Goal: Task Accomplishment & Management: Complete application form

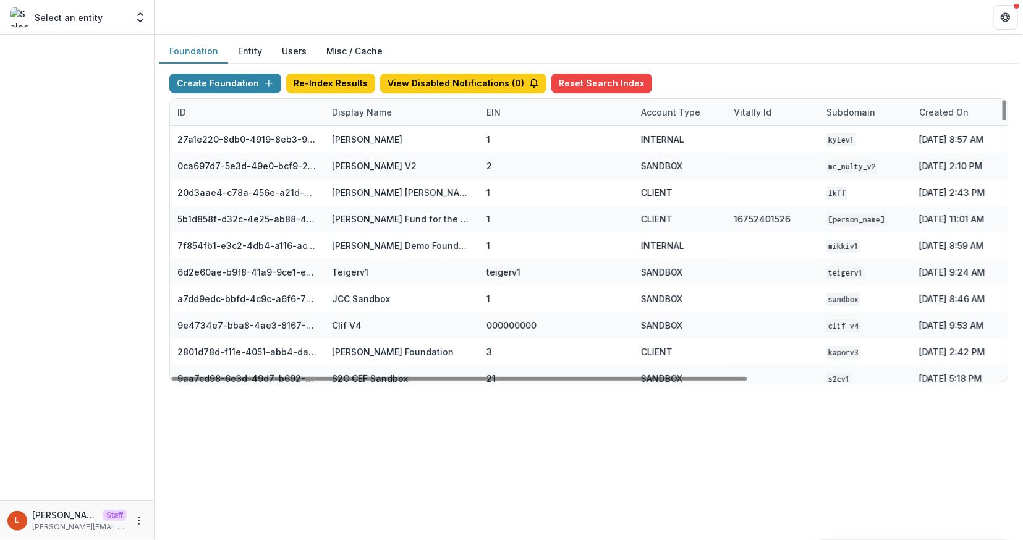
click at [357, 118] on div "Display Name" at bounding box center [402, 112] width 155 height 27
click at [357, 134] on input at bounding box center [401, 140] width 148 height 20
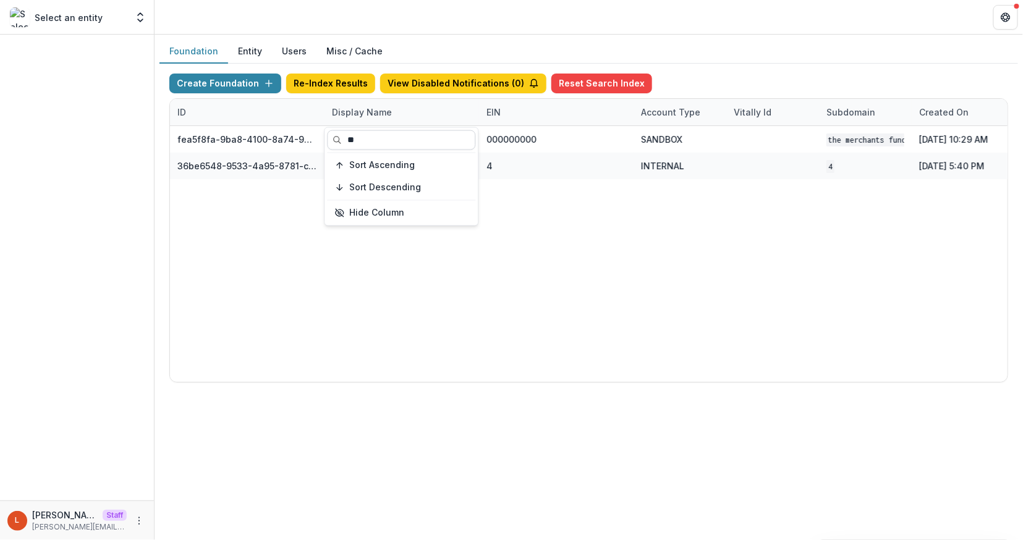
type input "*"
type input "********"
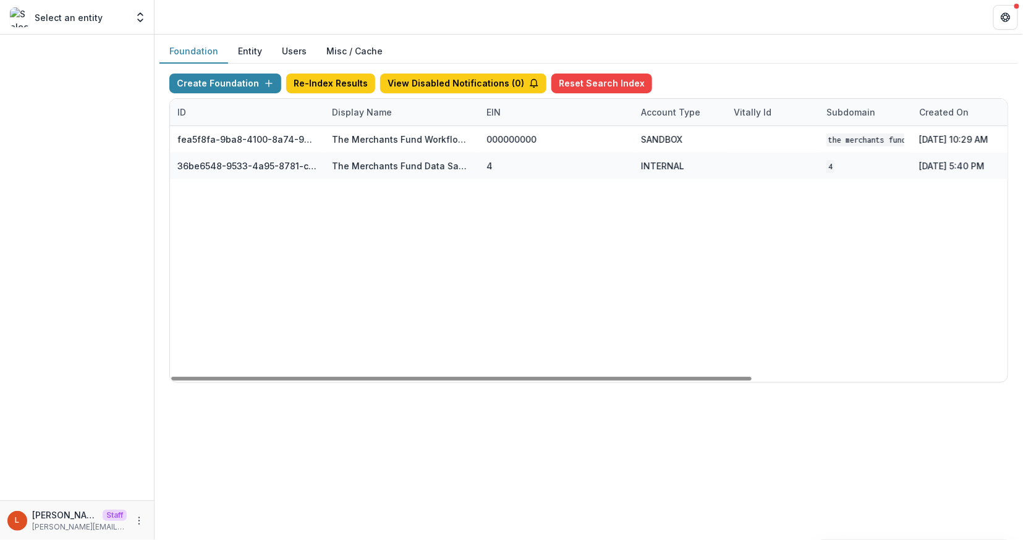
click at [462, 278] on div "fea5f8fa-9ba8-4100-8a74-965e974c29f6 The Merchants Fund Workflow Sandbox 000000…" at bounding box center [772, 254] width 1205 height 256
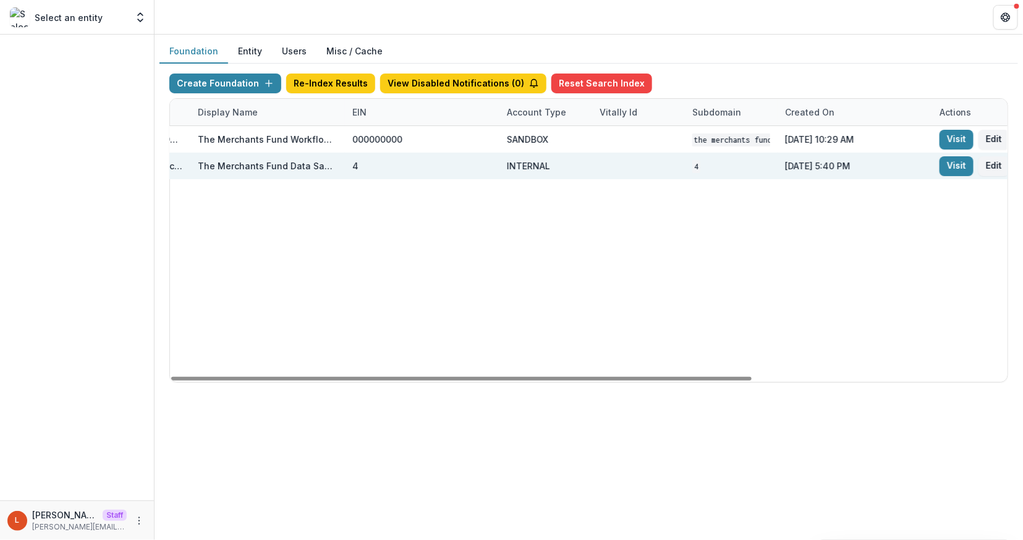
scroll to position [0, 181]
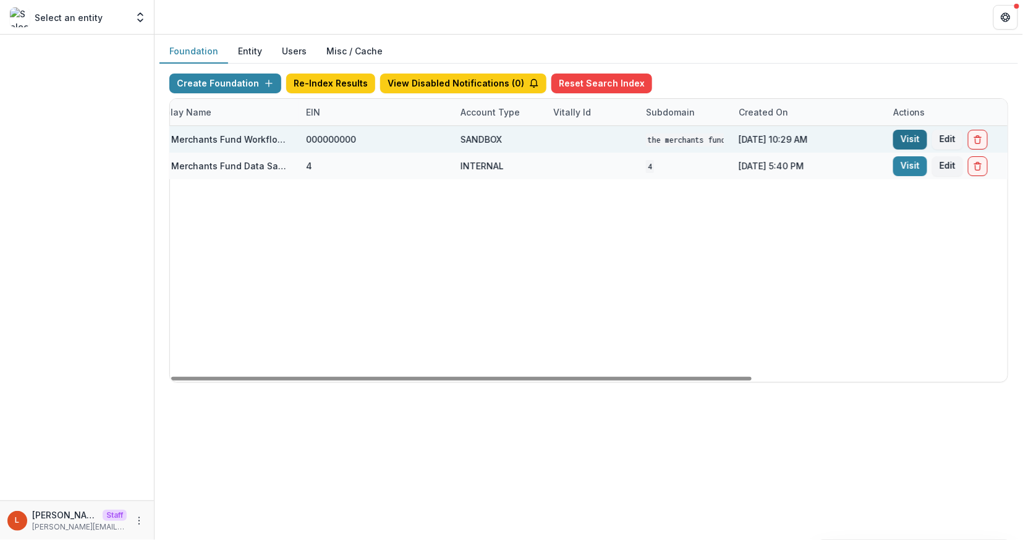
click at [899, 139] on link "Visit" at bounding box center [910, 140] width 34 height 20
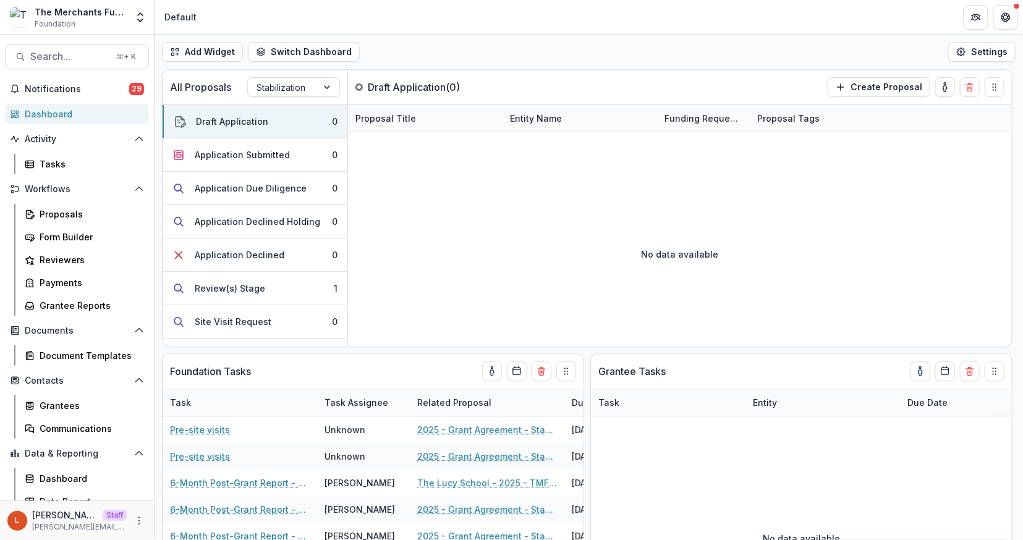
click at [134, 531] on div "L Lucy Staff lucy@trytemelio.com" at bounding box center [76, 521] width 139 height 24
click at [134, 527] on button "More" at bounding box center [139, 521] width 15 height 15
click at [186, 498] on link "User Settings" at bounding box center [217, 495] width 132 height 20
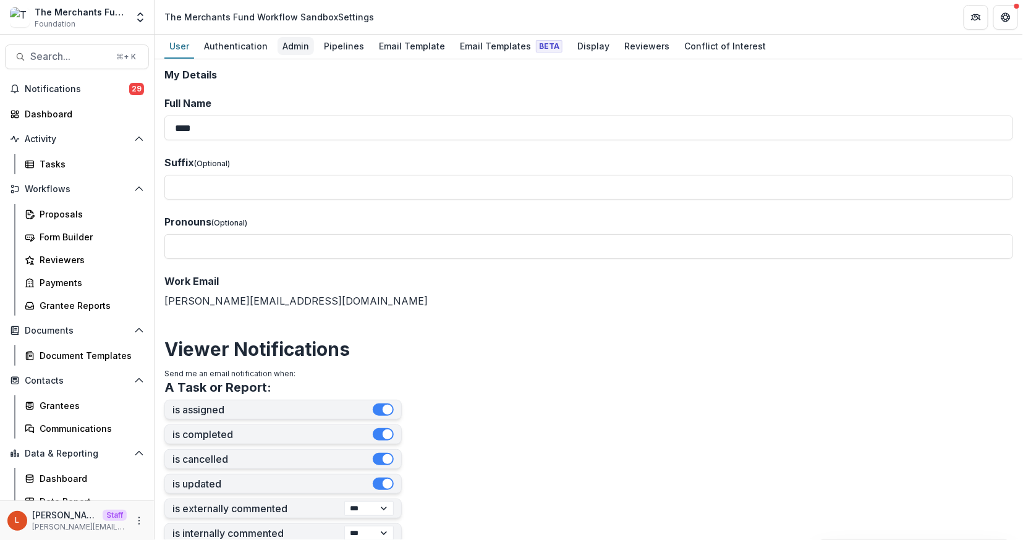
click at [295, 46] on div "Admin" at bounding box center [296, 46] width 36 height 18
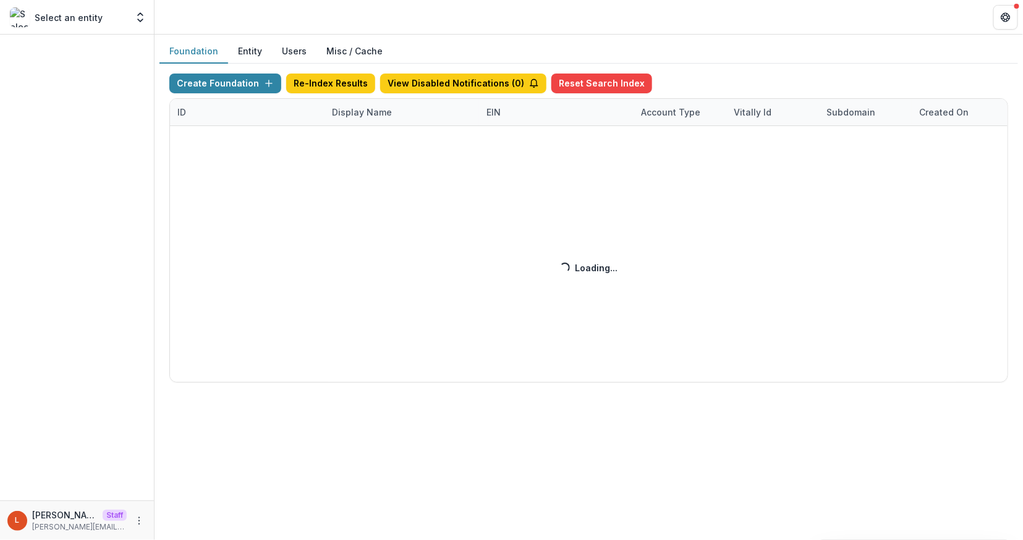
click at [367, 114] on div "Create Foundation Re-Index Results View Disabled Notifications ( 0 ) Reset Sear…" at bounding box center [588, 228] width 839 height 309
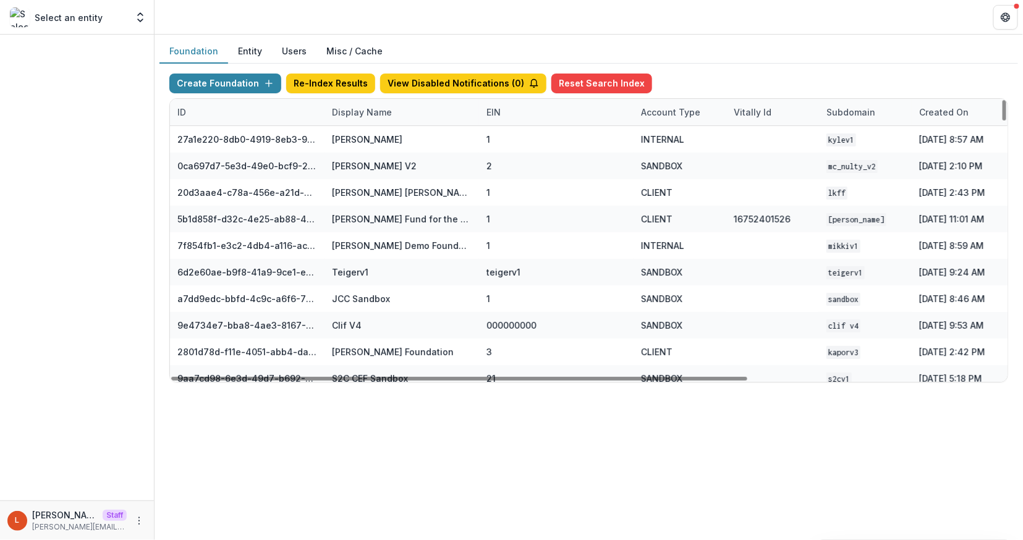
click at [365, 114] on div "Display Name" at bounding box center [362, 112] width 75 height 13
click at [365, 138] on input at bounding box center [401, 140] width 148 height 20
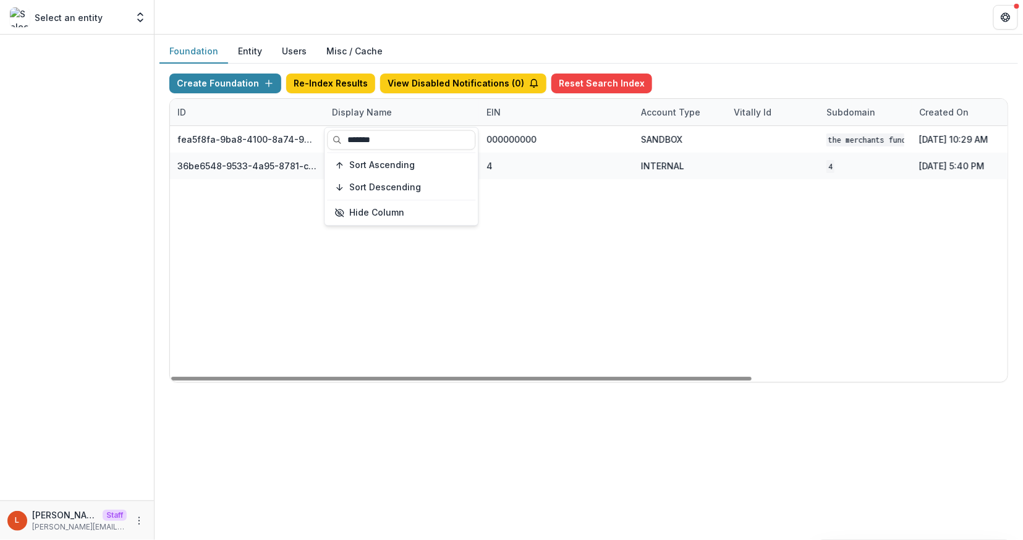
type input "*******"
click at [576, 220] on div "fea5f8fa-9ba8-4100-8a74-965e974c29f6 The Merchants Fund Workflow Sandbox 000000…" at bounding box center [772, 254] width 1205 height 256
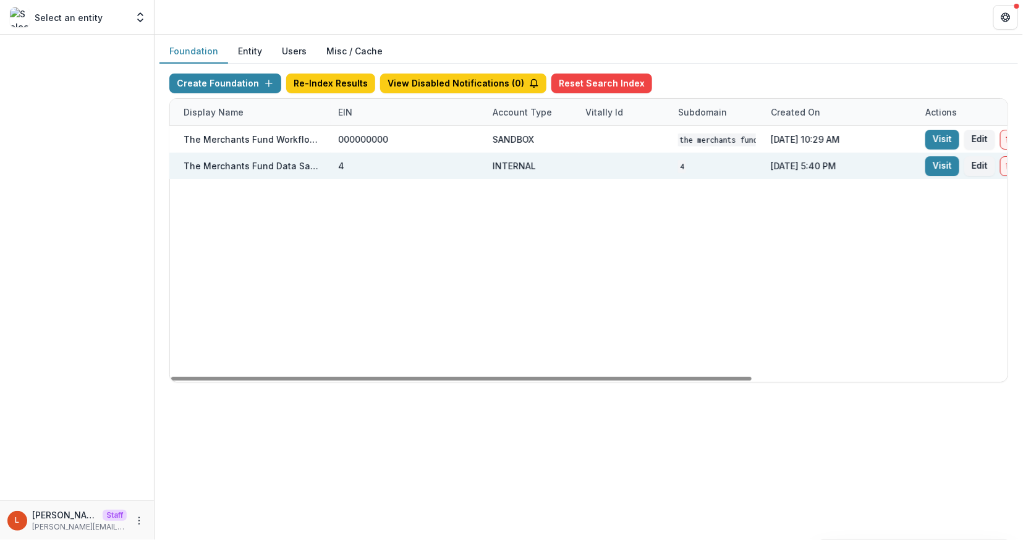
scroll to position [0, 367]
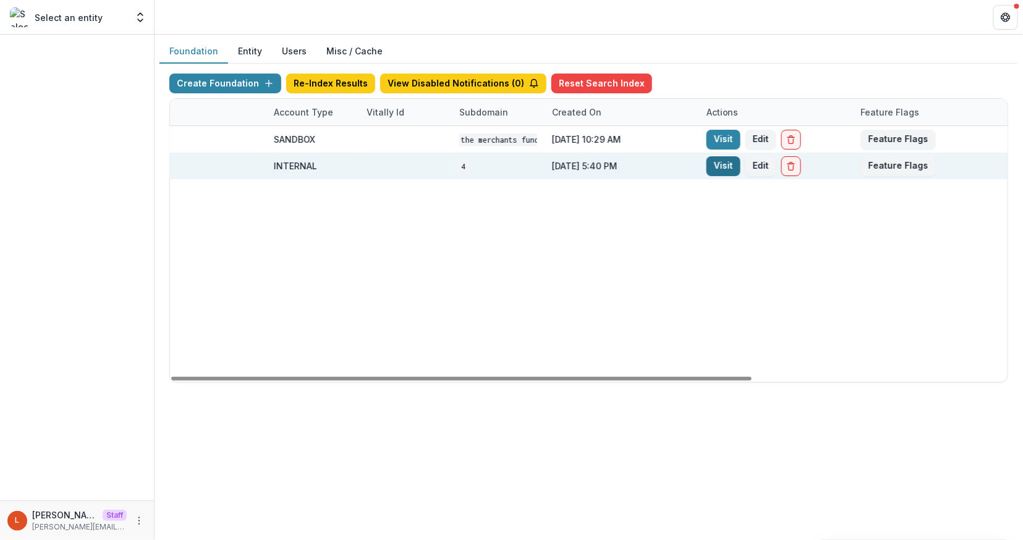
click at [716, 163] on link "Visit" at bounding box center [724, 166] width 34 height 20
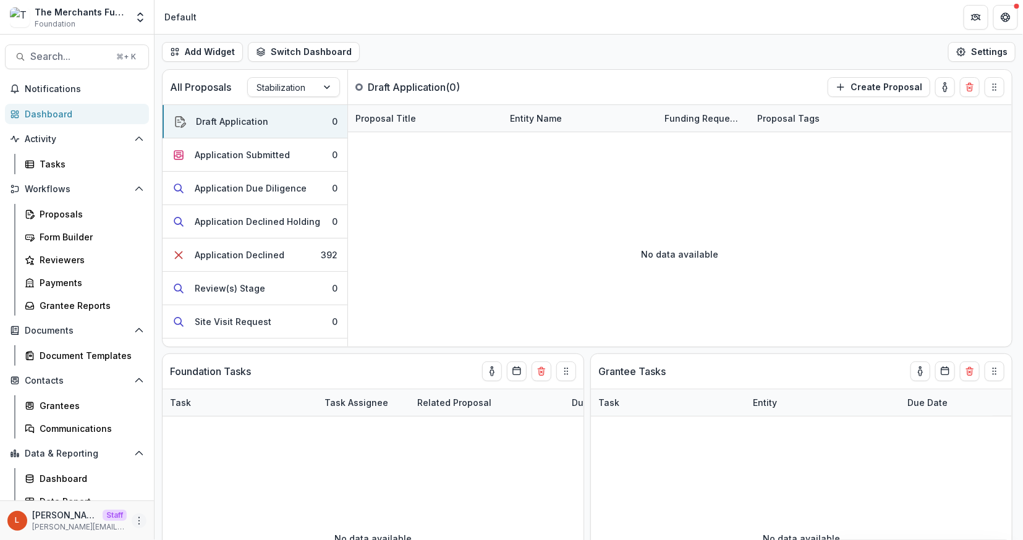
click at [138, 518] on icon "More" at bounding box center [139, 521] width 10 height 10
click at [177, 494] on link "User Settings" at bounding box center [217, 495] width 132 height 20
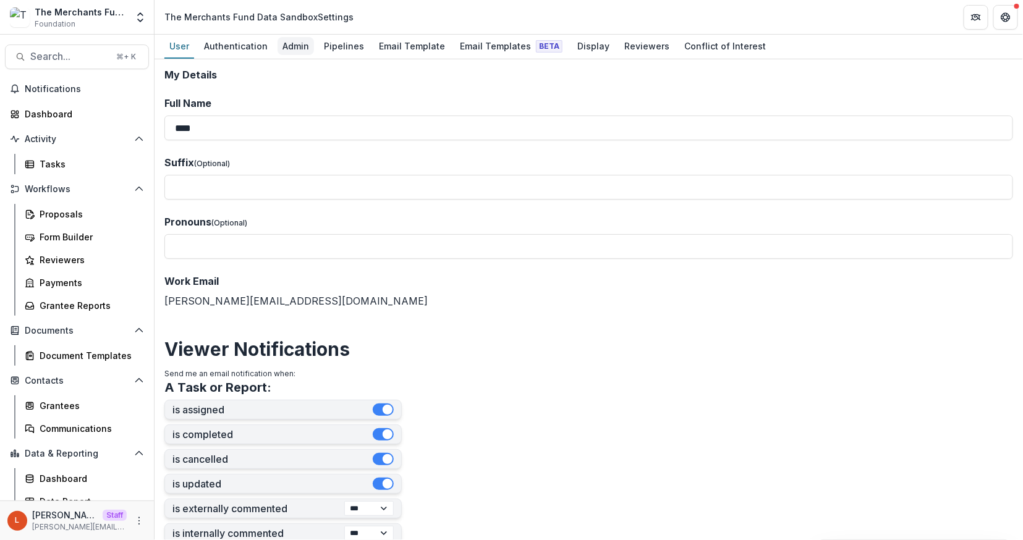
click at [282, 36] on link "Admin" at bounding box center [296, 47] width 36 height 24
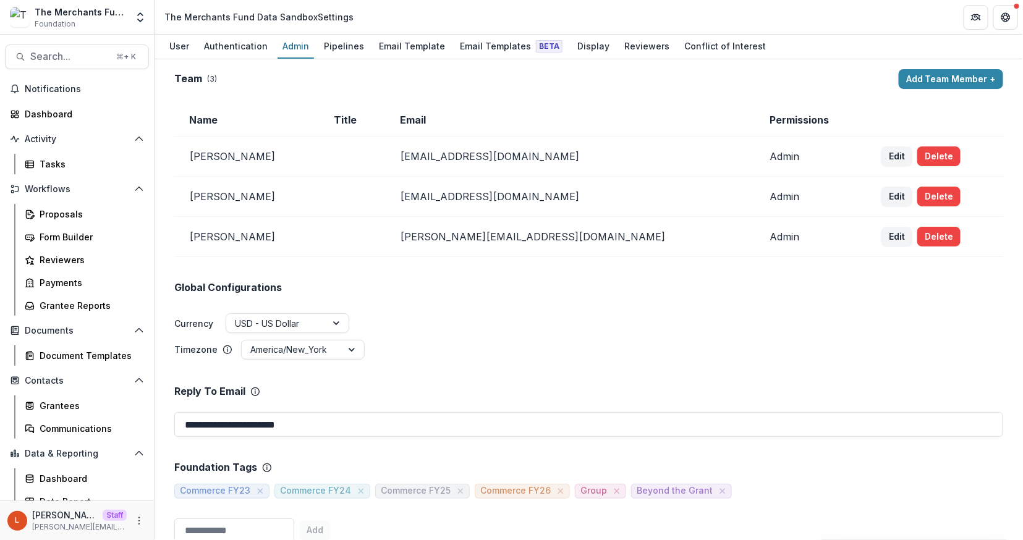
click at [567, 154] on td "ops@merchantsfund.org" at bounding box center [570, 157] width 370 height 40
drag, startPoint x: 598, startPoint y: 156, endPoint x: 495, endPoint y: 156, distance: 103.9
click at [495, 156] on td "ops@merchantsfund.org" at bounding box center [570, 157] width 370 height 40
click at [134, 516] on icon "More" at bounding box center [139, 521] width 10 height 10
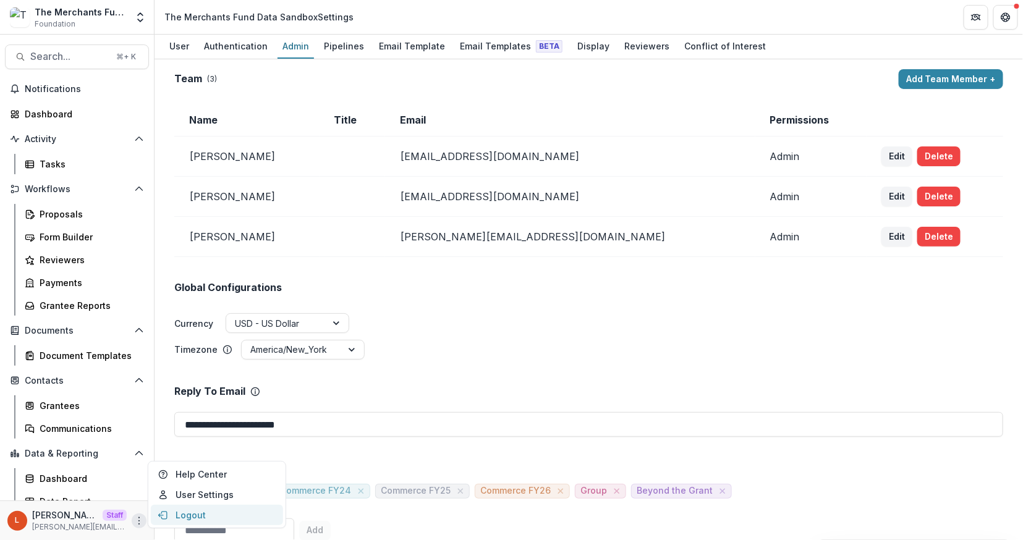
click at [184, 512] on button "Logout" at bounding box center [217, 515] width 132 height 20
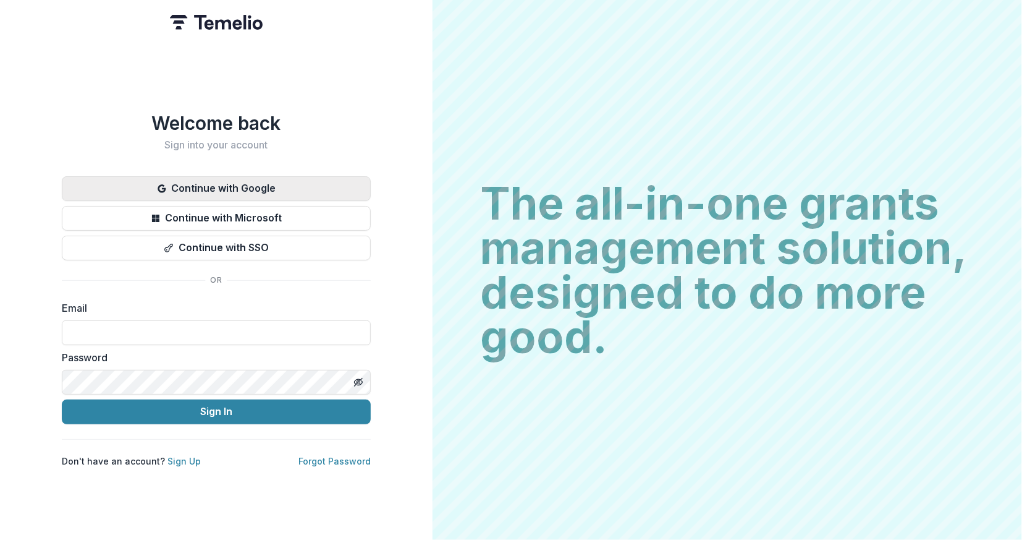
click at [225, 183] on button "Continue with Google" at bounding box center [216, 188] width 309 height 25
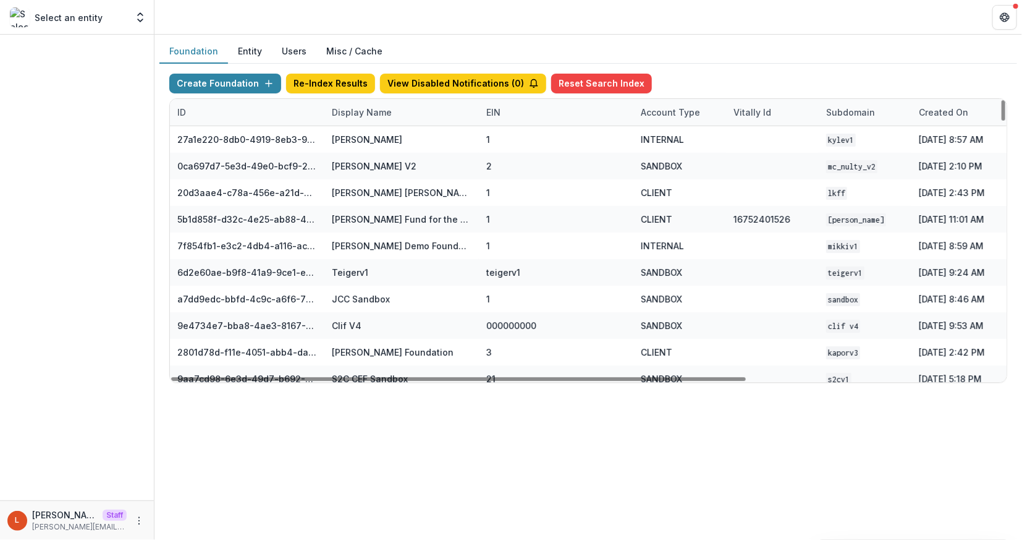
click at [381, 118] on div "Display Name" at bounding box center [402, 112] width 155 height 27
click at [388, 143] on input at bounding box center [401, 140] width 148 height 20
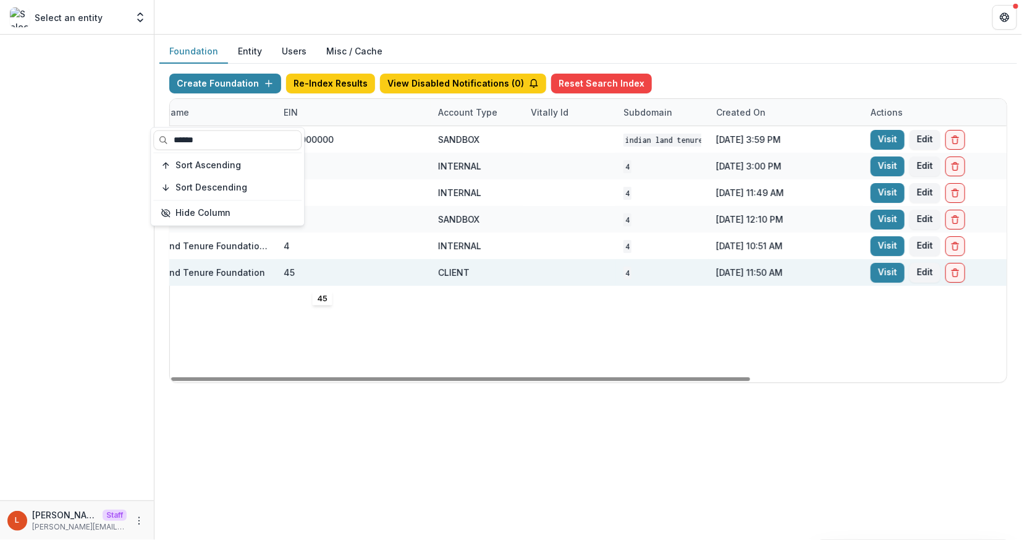
scroll to position [0, 293]
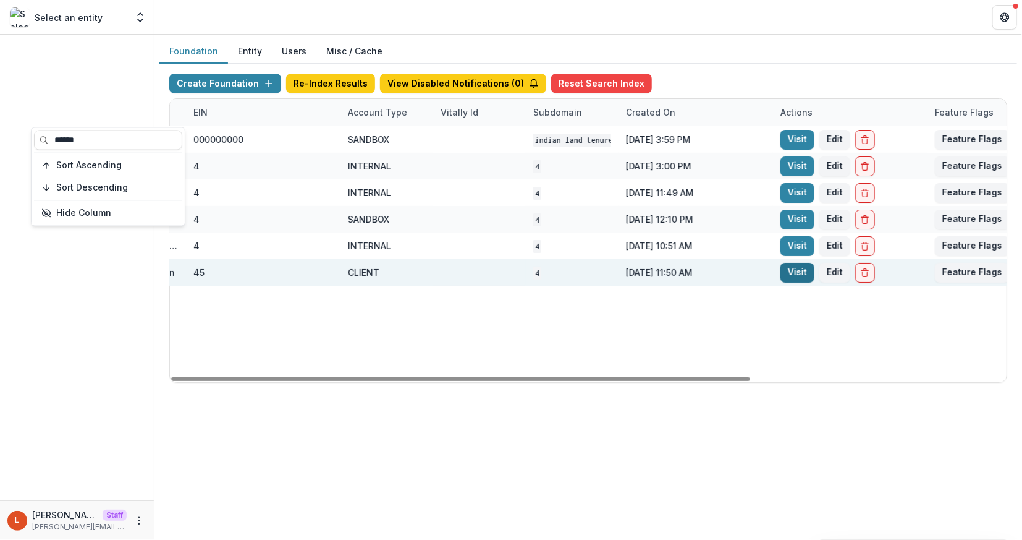
type input "******"
click at [799, 277] on link "Visit" at bounding box center [798, 273] width 34 height 20
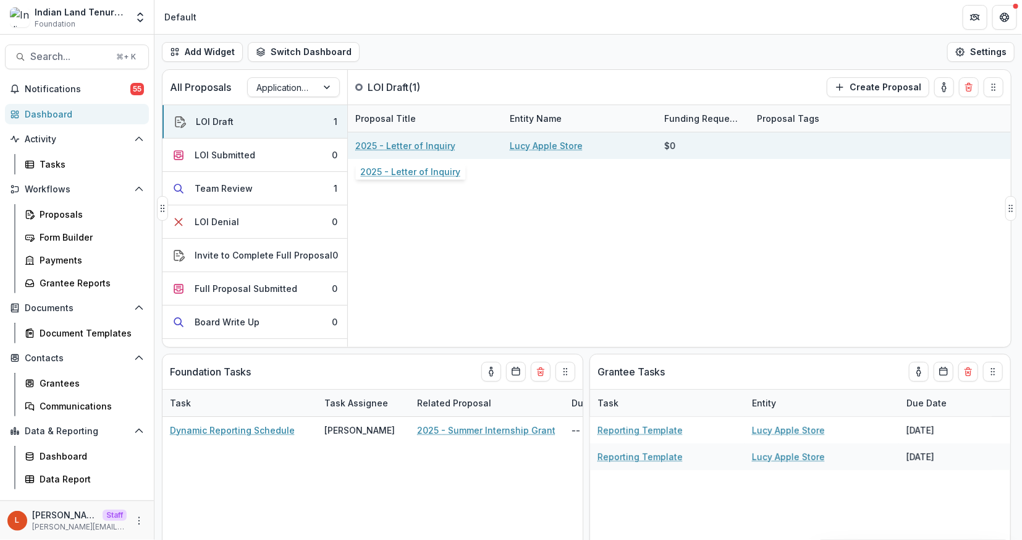
click at [427, 147] on link "2025 - Letter of Inquiry" at bounding box center [405, 145] width 100 height 13
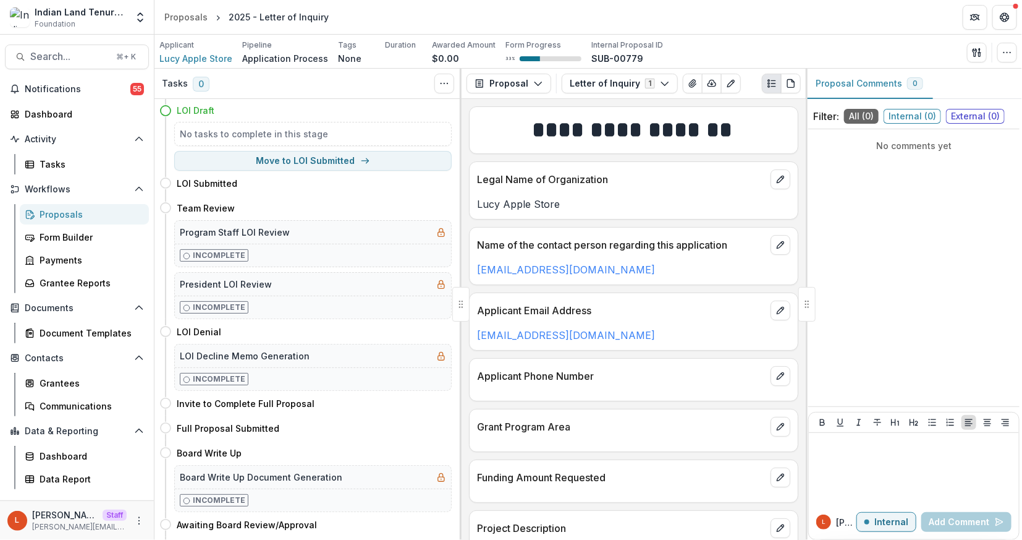
click at [73, 213] on div "Proposals" at bounding box center [90, 214] width 100 height 13
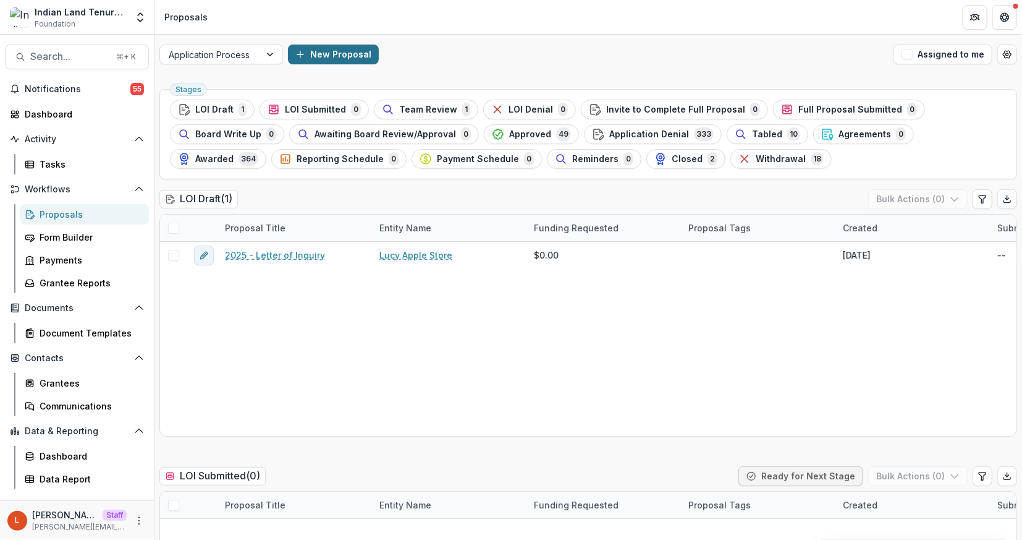
click at [331, 53] on button "New Proposal" at bounding box center [333, 55] width 91 height 20
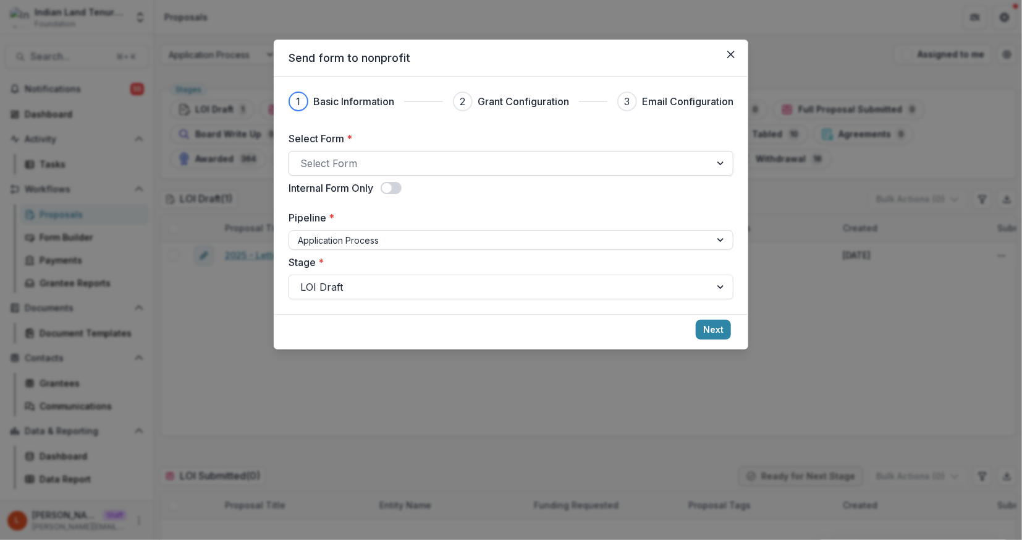
click at [383, 155] on div at bounding box center [499, 163] width 399 height 17
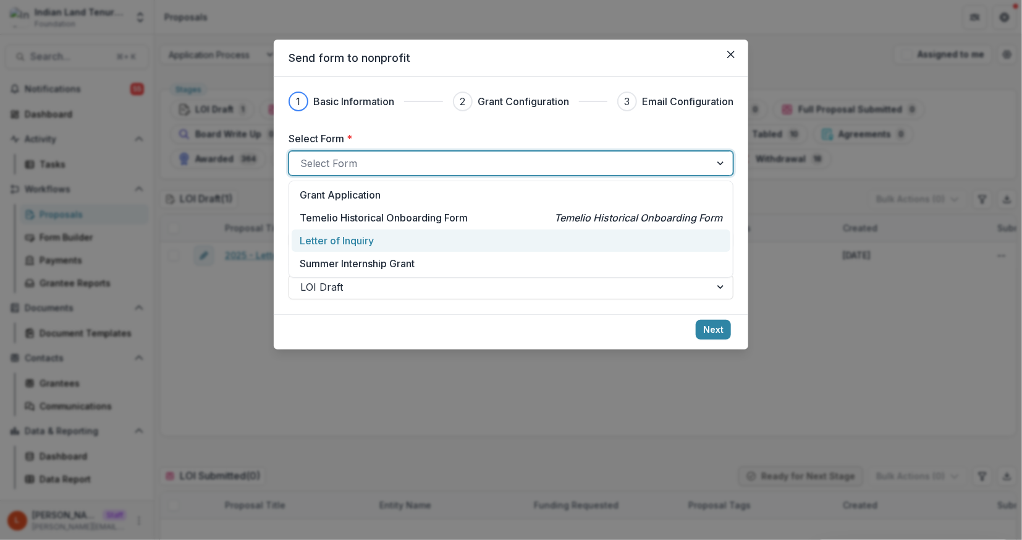
click at [353, 243] on p "Letter of Inquiry" at bounding box center [337, 240] width 74 height 15
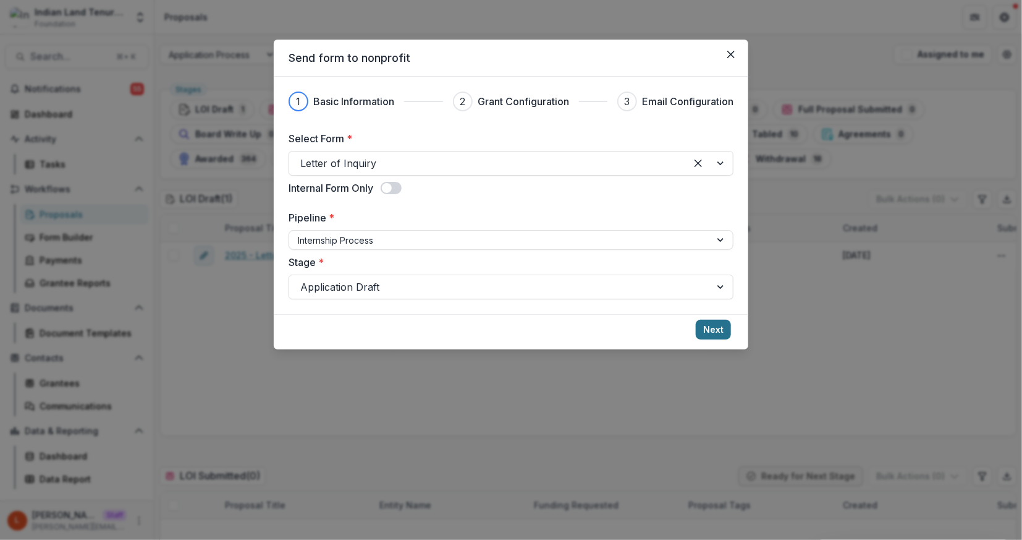
click at [715, 321] on button "Next" at bounding box center [713, 330] width 35 height 20
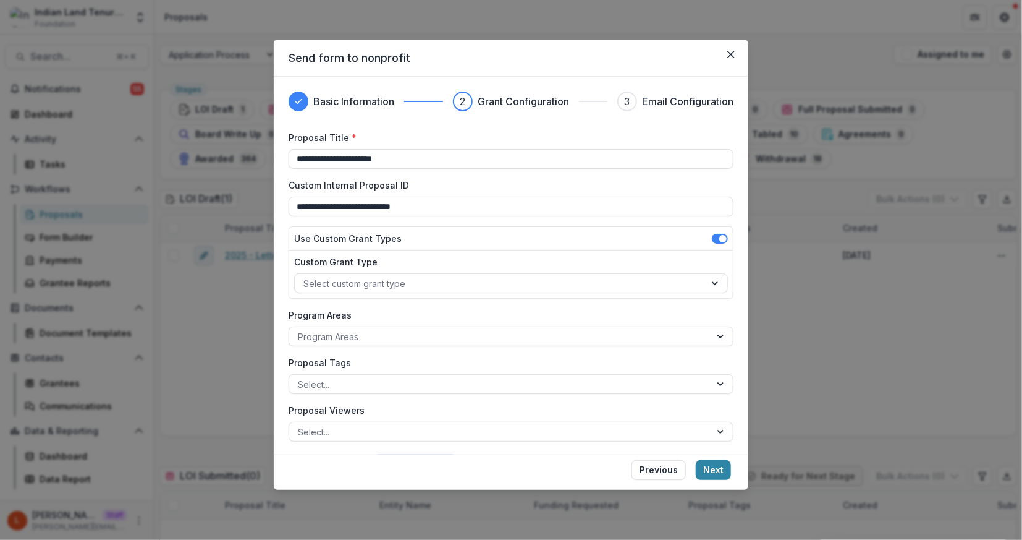
drag, startPoint x: 406, startPoint y: 162, endPoint x: 234, endPoint y: 157, distance: 172.5
click at [234, 157] on div "**********" at bounding box center [511, 270] width 1022 height 540
type input "**********"
click at [715, 458] on footer "Previous Next" at bounding box center [511, 471] width 475 height 35
click at [717, 472] on button "Next" at bounding box center [713, 470] width 35 height 20
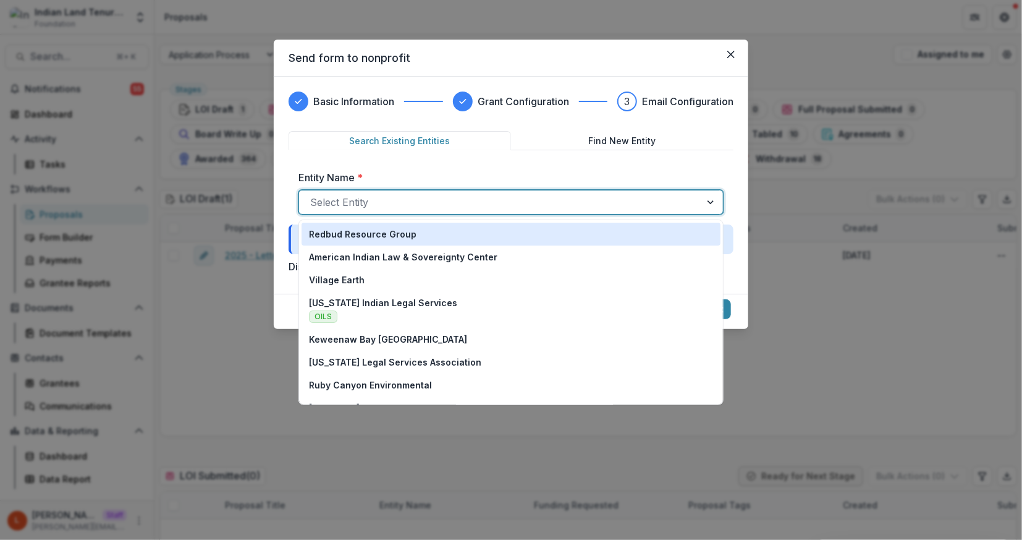
click at [475, 198] on div at bounding box center [500, 201] width 380 height 17
type input "***"
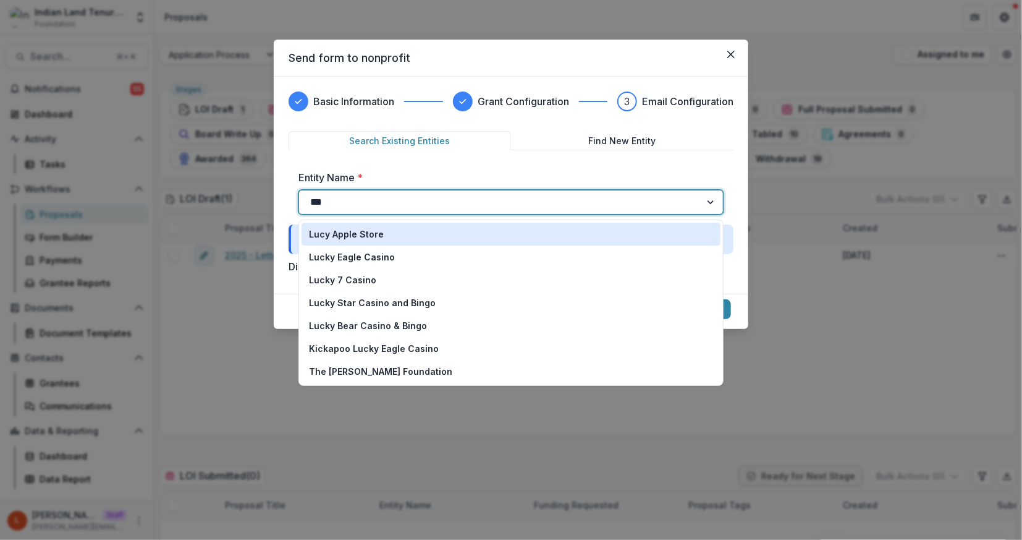
click at [527, 228] on div "Lucy Apple Store" at bounding box center [511, 233] width 404 height 13
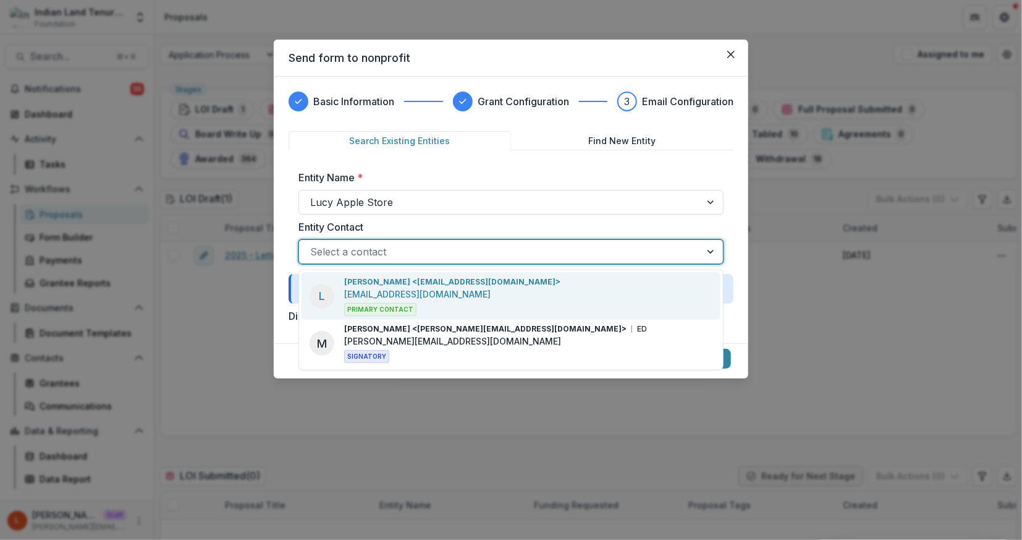
click at [481, 252] on div at bounding box center [500, 251] width 380 height 17
click at [480, 282] on div "L Lucy Fey <lucyjfey@gmail.com> lucyjfey@gmail.com Primary Contact" at bounding box center [511, 296] width 419 height 48
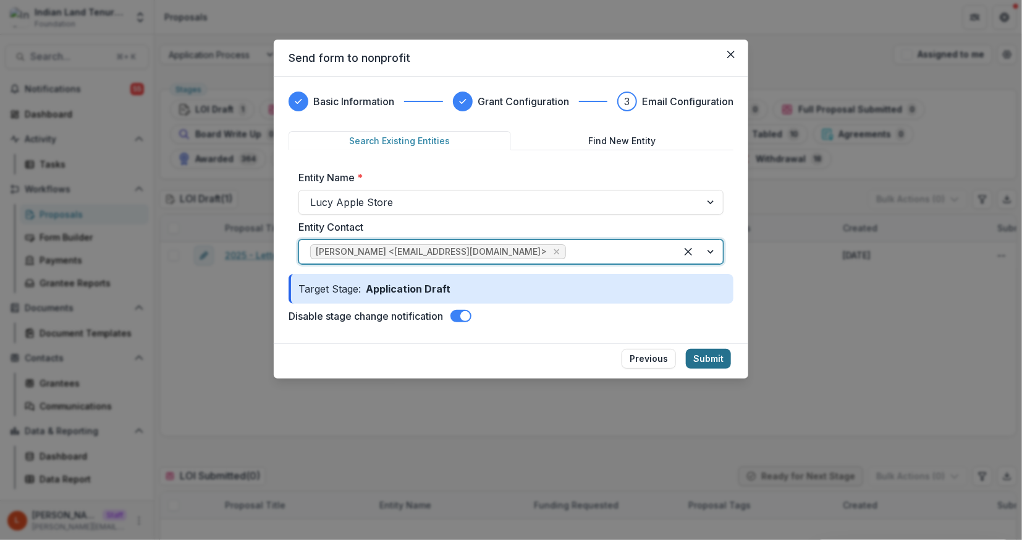
click at [720, 359] on button "Submit" at bounding box center [708, 359] width 45 height 20
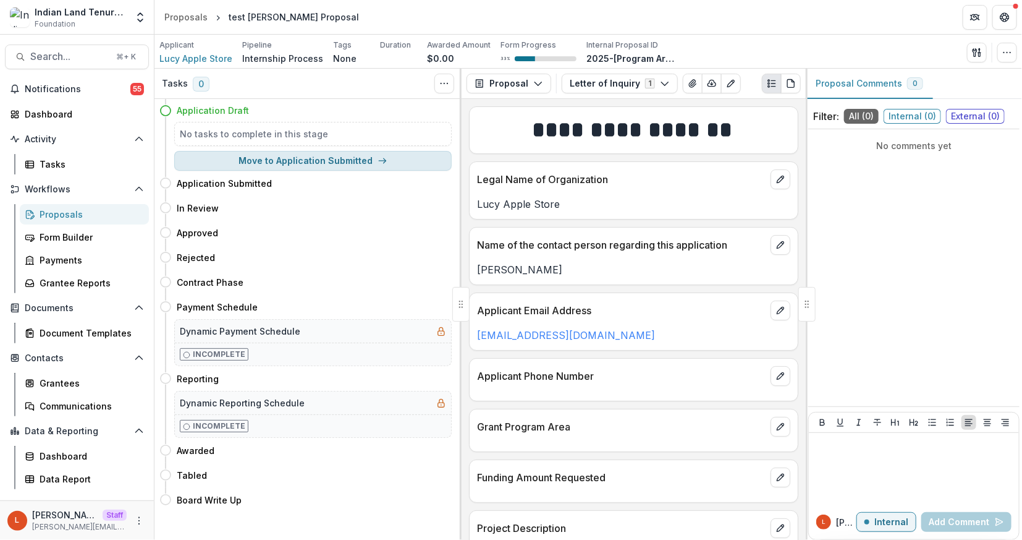
click at [347, 161] on button "Move to Application Submitted" at bounding box center [313, 161] width 278 height 20
select select "**********"
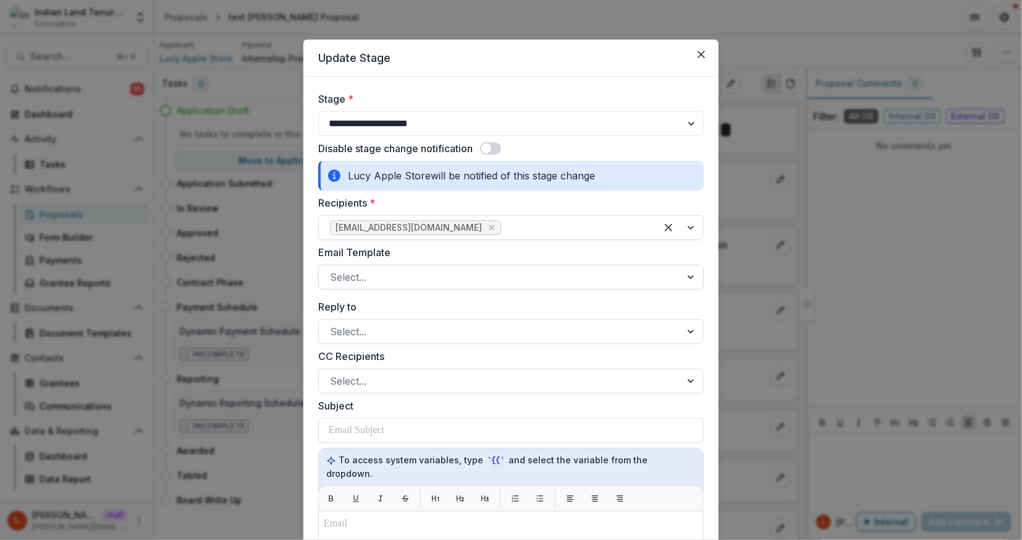
click at [401, 286] on div "Select..." at bounding box center [500, 277] width 362 height 20
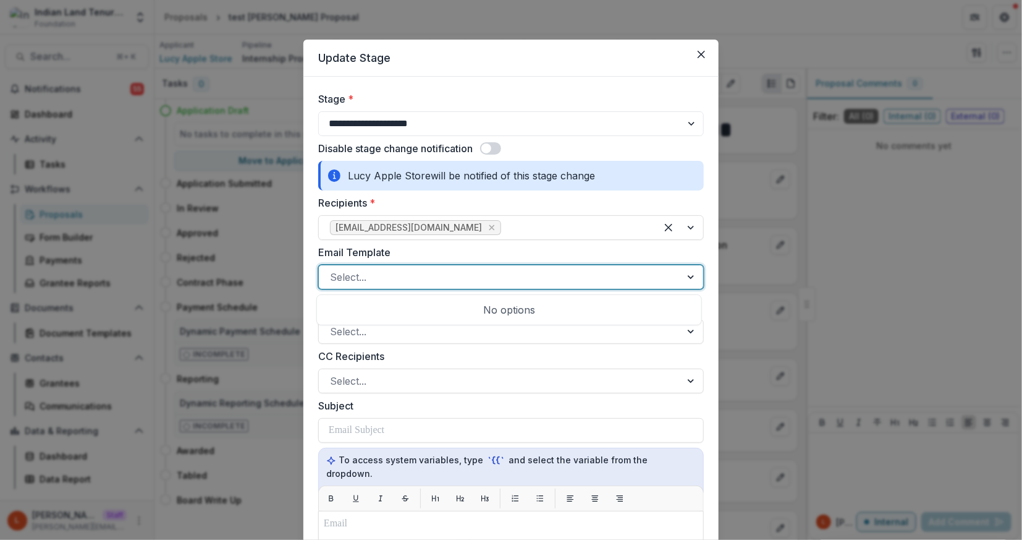
click at [402, 313] on div "No options" at bounding box center [510, 309] width 380 height 25
click at [399, 302] on div "No options" at bounding box center [510, 309] width 380 height 25
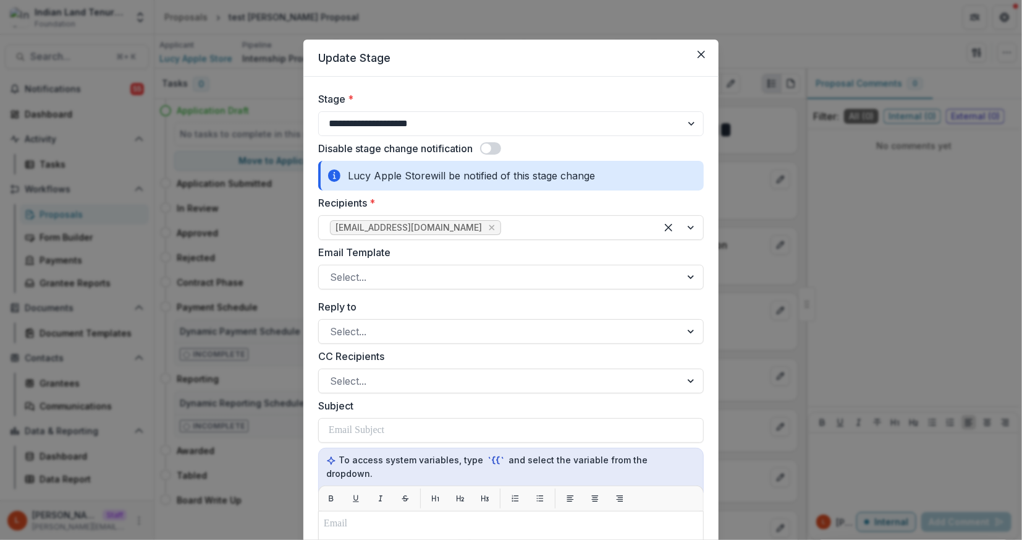
click at [464, 251] on label "Email Template" at bounding box center [507, 252] width 378 height 15
click at [333, 270] on input "Email Template" at bounding box center [331, 277] width 3 height 15
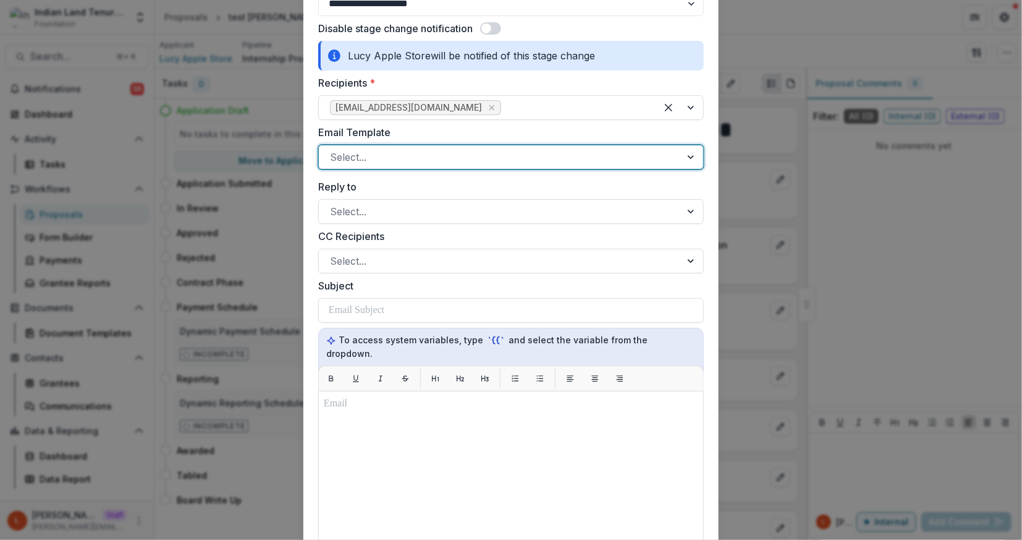
scroll to position [121, 0]
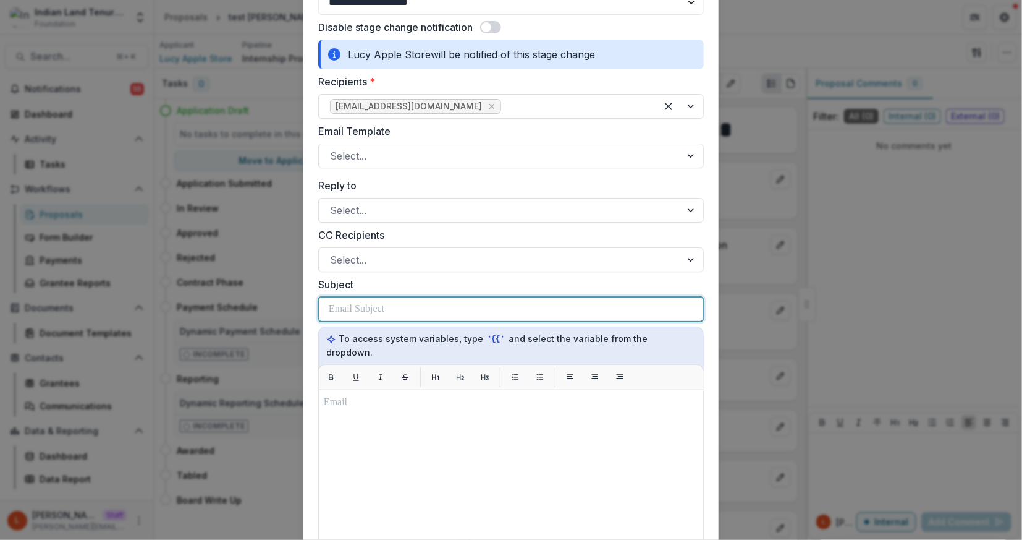
click at [414, 309] on div at bounding box center [511, 308] width 365 height 23
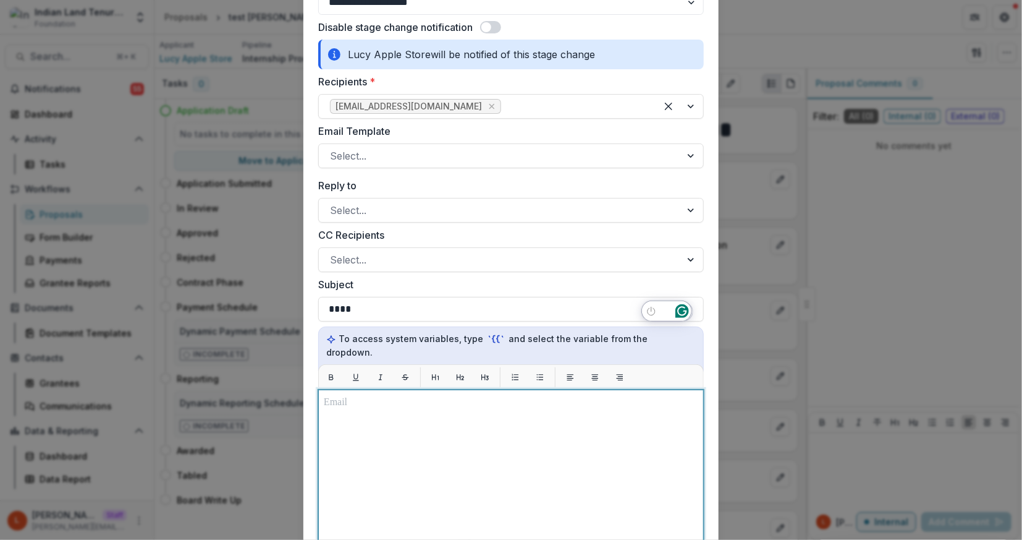
click at [407, 411] on div at bounding box center [511, 544] width 375 height 298
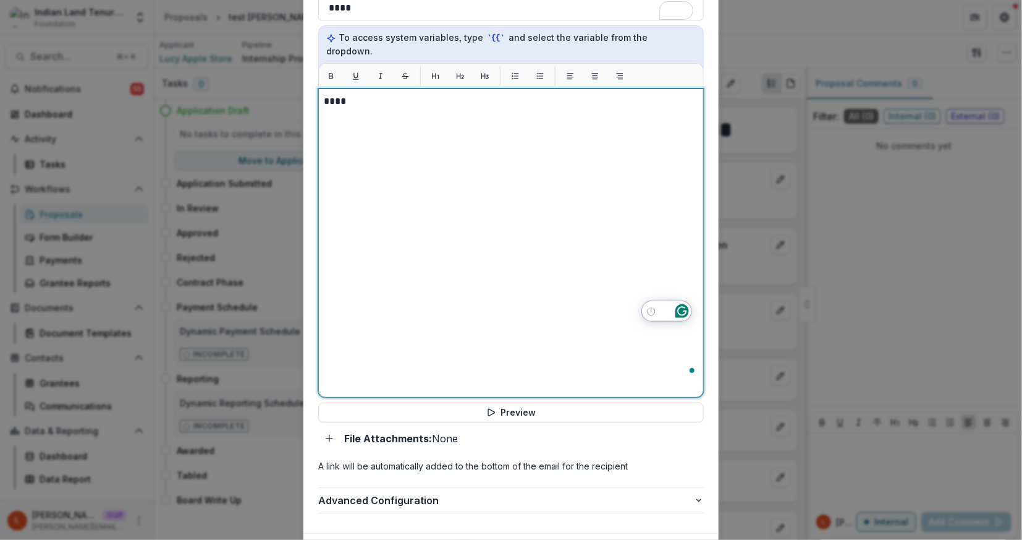
scroll to position [443, 0]
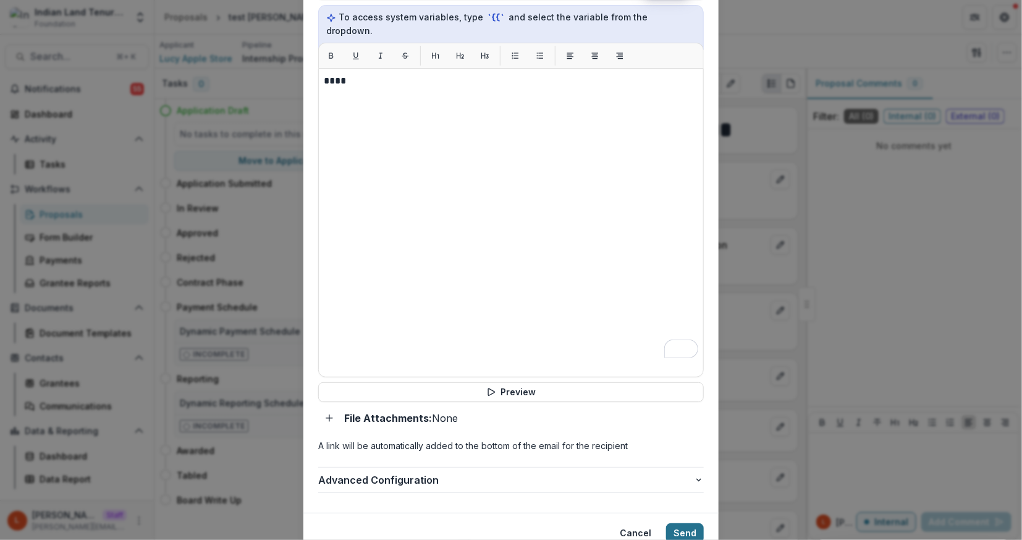
click at [699, 523] on button "Send" at bounding box center [685, 533] width 38 height 20
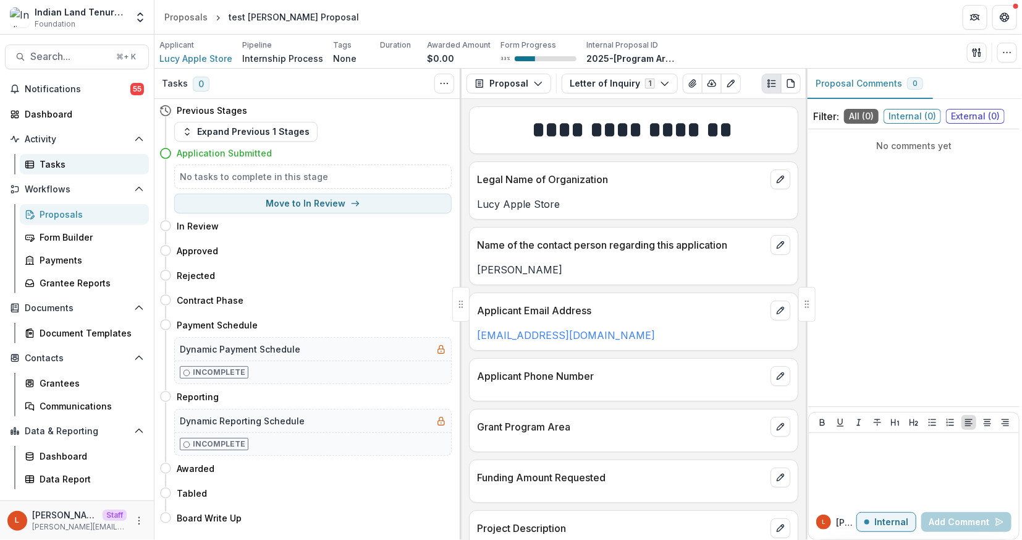
click at [62, 166] on div "Tasks" at bounding box center [90, 164] width 100 height 13
